Goal: Task Accomplishment & Management: Use online tool/utility

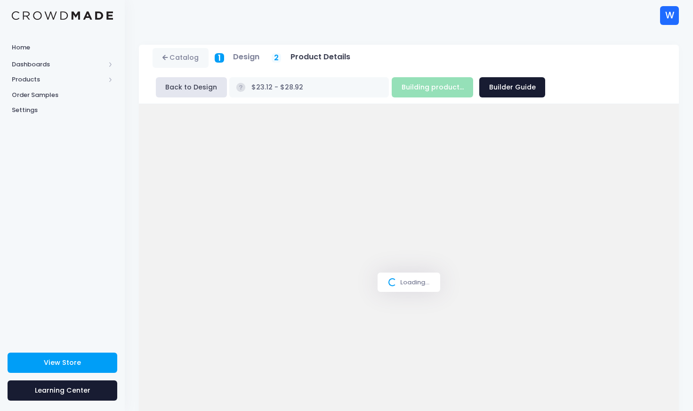
scroll to position [64, 0]
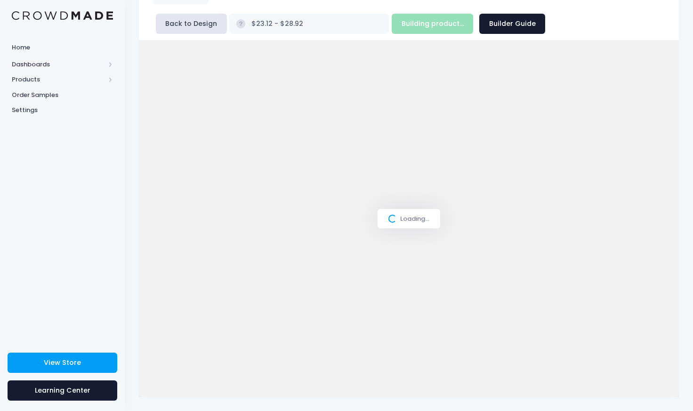
click at [381, 107] on div "Loading..." at bounding box center [409, 219] width 540 height 357
click at [381, 106] on div "Loading..." at bounding box center [409, 219] width 540 height 357
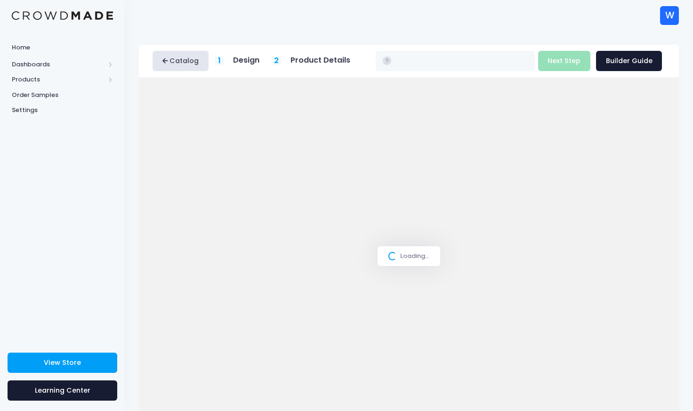
click at [180, 63] on link "Catalog" at bounding box center [181, 61] width 56 height 20
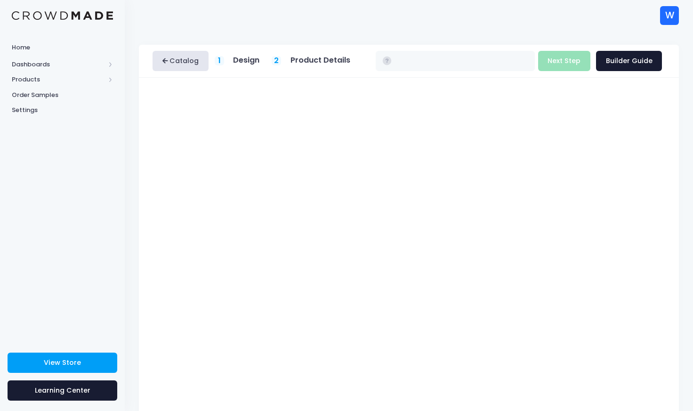
type input "$16.93 - $22.73"
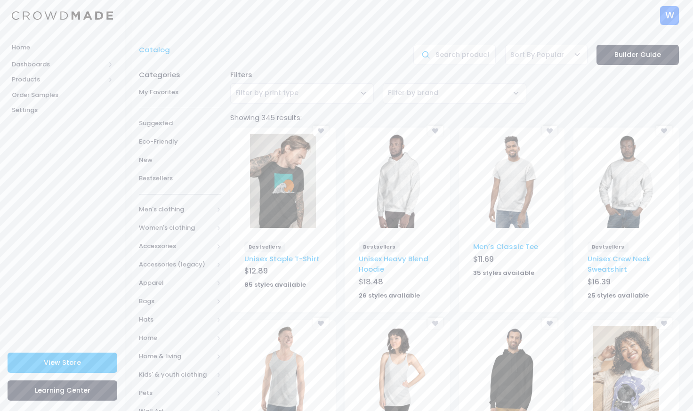
click at [290, 207] on img at bounding box center [283, 181] width 66 height 94
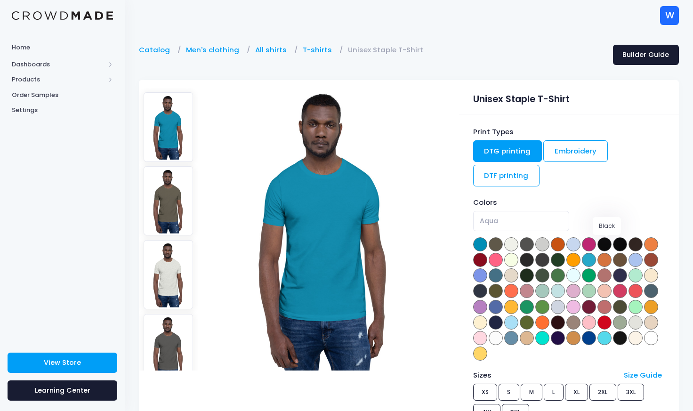
click at [606, 246] on span at bounding box center [605, 244] width 14 height 14
select select "Black"
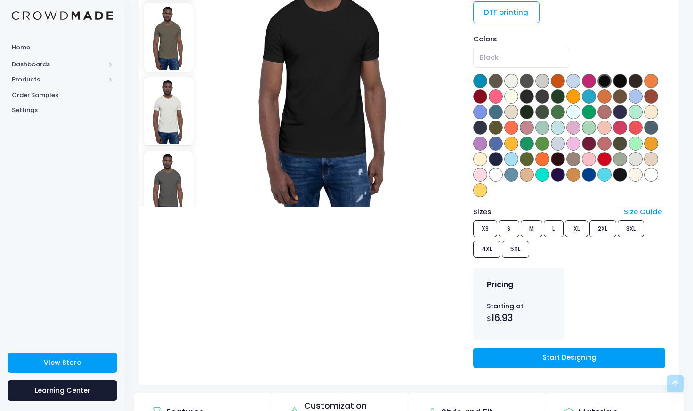
scroll to position [175, 0]
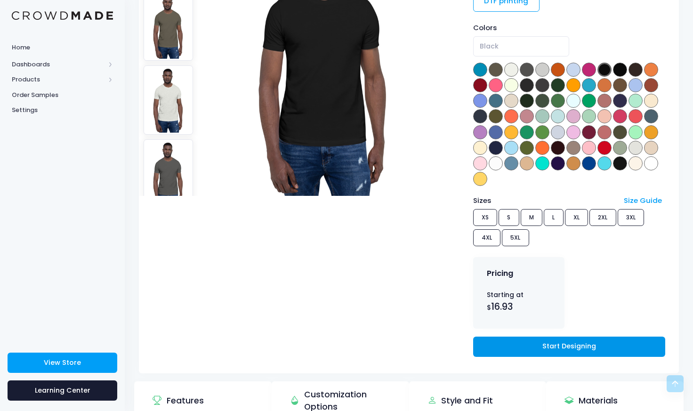
click at [518, 339] on link "Start Designing" at bounding box center [569, 347] width 192 height 20
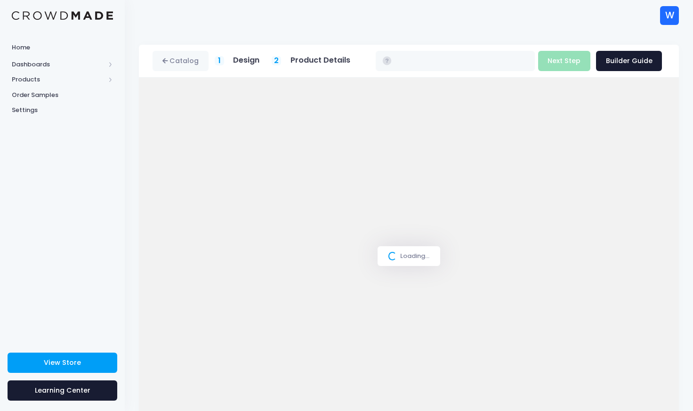
type input "$16.93 - $22.73"
